Goal: Transaction & Acquisition: Purchase product/service

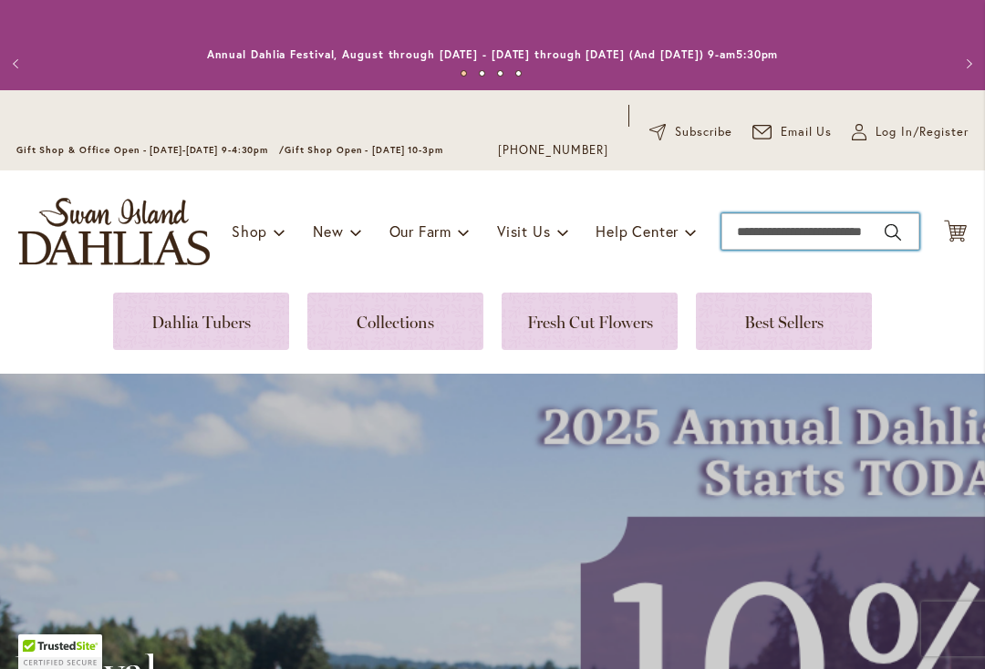
click at [817, 241] on input "Search" at bounding box center [820, 231] width 198 height 36
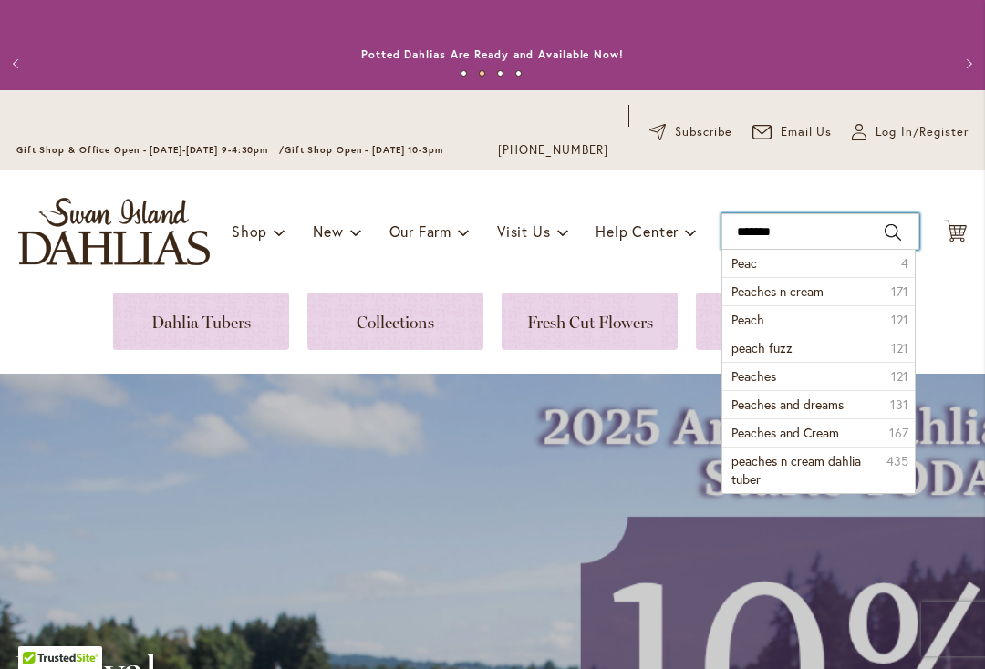
type input "*******"
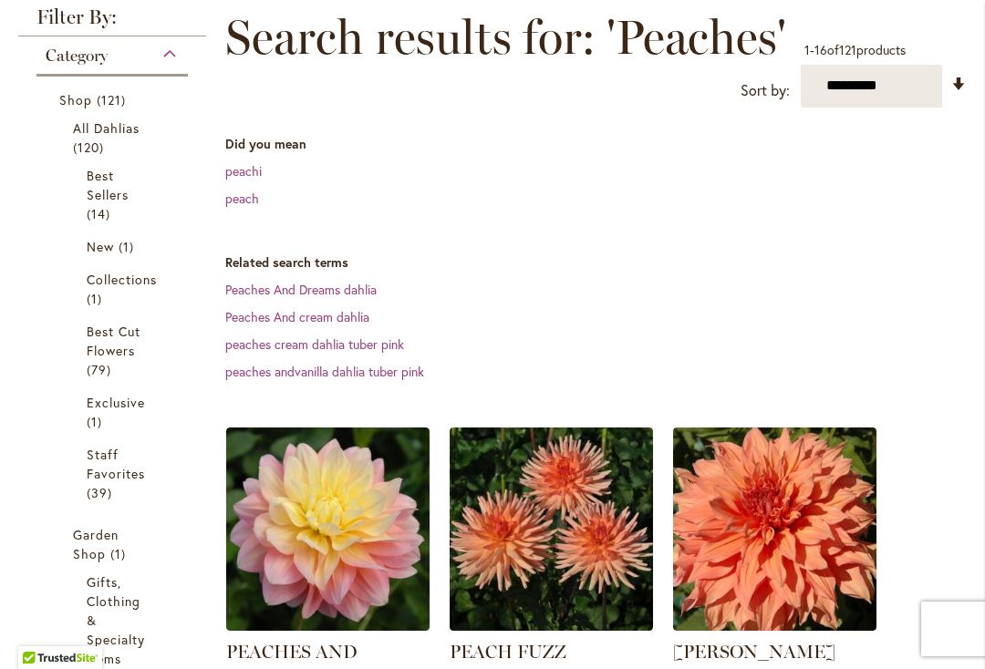
scroll to position [331, 0]
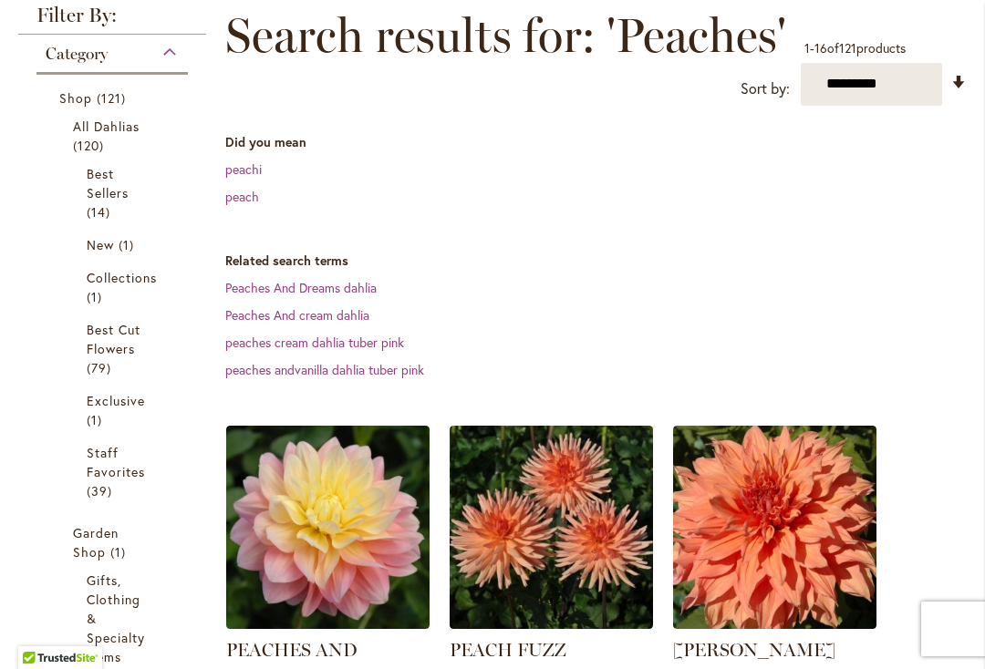
click at [325, 321] on link "Peaches And cream dahlia" at bounding box center [297, 314] width 144 height 17
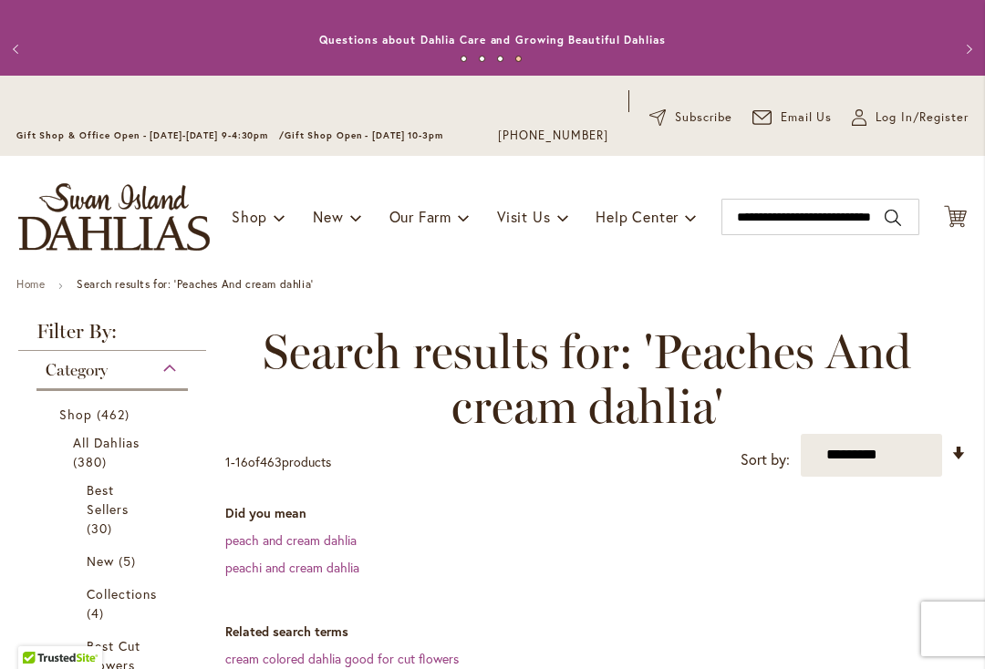
scroll to position [13, 0]
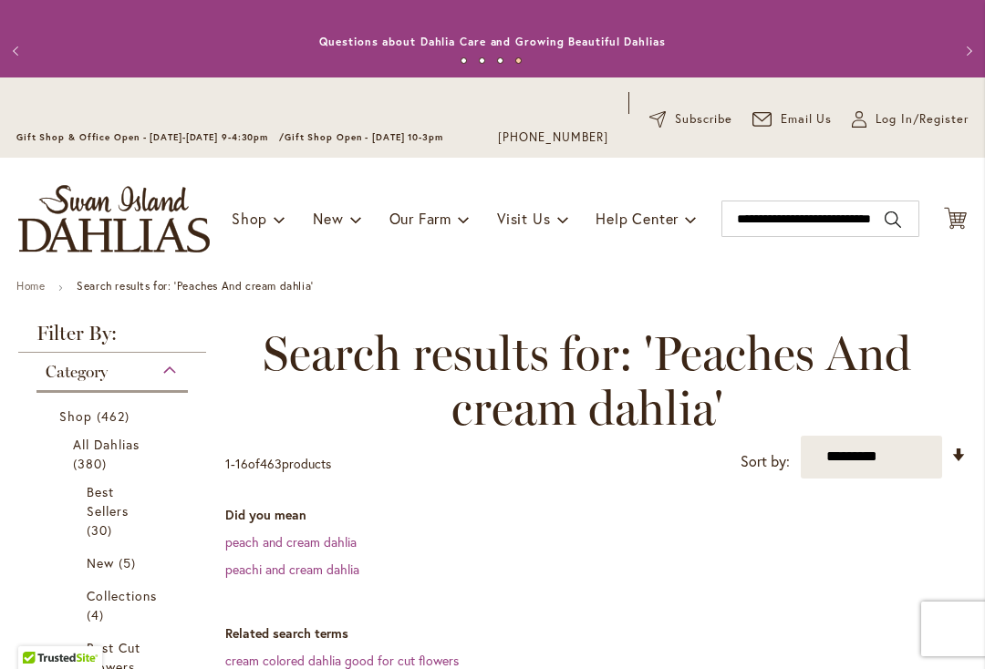
click at [322, 548] on link "peach and cream dahlia" at bounding box center [290, 541] width 131 height 17
